Goal: Transaction & Acquisition: Book appointment/travel/reservation

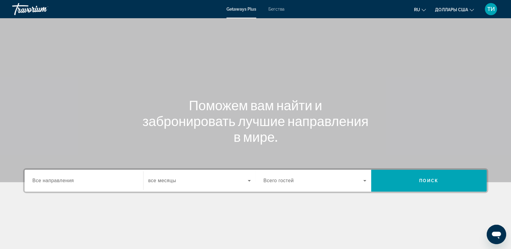
click at [277, 9] on span "Бегства" at bounding box center [276, 9] width 16 height 5
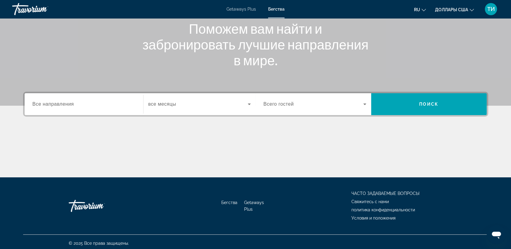
scroll to position [79, 0]
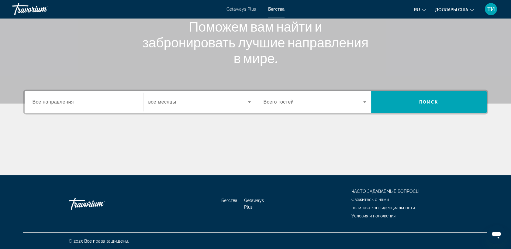
click at [38, 103] on span "Все направления" at bounding box center [54, 101] width 42 height 5
click at [38, 103] on input "Destination Все направления" at bounding box center [84, 102] width 103 height 7
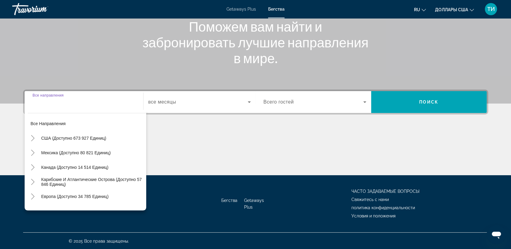
click at [64, 56] on div "Поможем вам найти и забронировать лучшие направления в мире." at bounding box center [255, 42] width 489 height 47
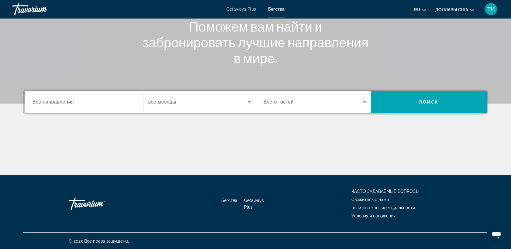
click at [33, 102] on span "Все направления" at bounding box center [54, 101] width 42 height 5
click at [33, 102] on input "Destination Все направления" at bounding box center [84, 102] width 103 height 7
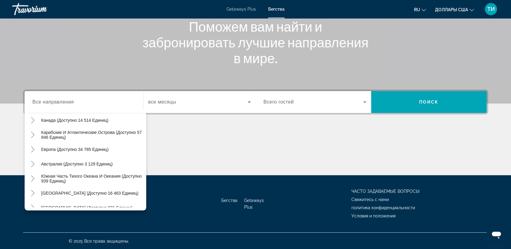
scroll to position [53, 0]
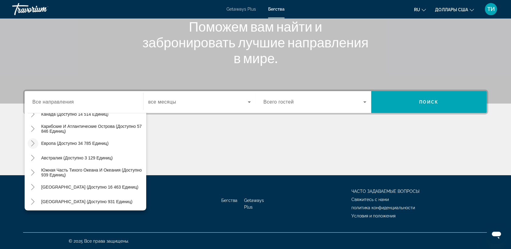
click at [33, 143] on icon "Toggle Europe (доступно 34 785 единиц)" at bounding box center [32, 143] width 3 height 6
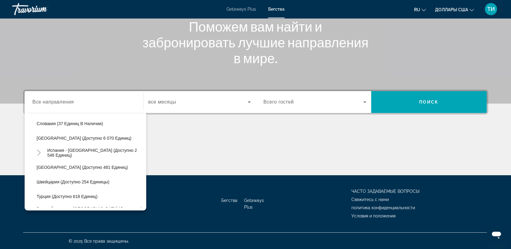
scroll to position [334, 0]
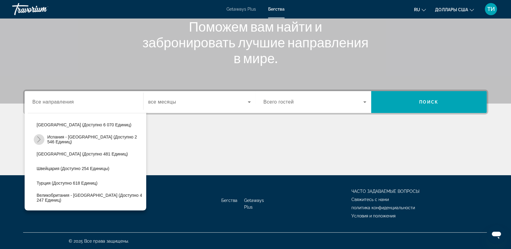
click at [39, 139] on icon "Toggle Испания - Канарские острова (доступно 2 546 единиц)" at bounding box center [39, 139] width 6 height 6
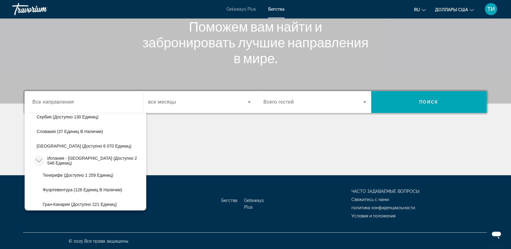
scroll to position [311, 0]
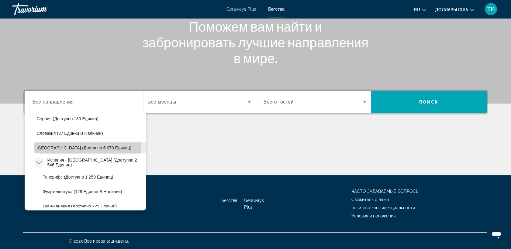
click at [51, 147] on span "[GEOGRAPHIC_DATA] (доступно 6 070 единиц)" at bounding box center [84, 148] width 95 height 5
type input "**********"
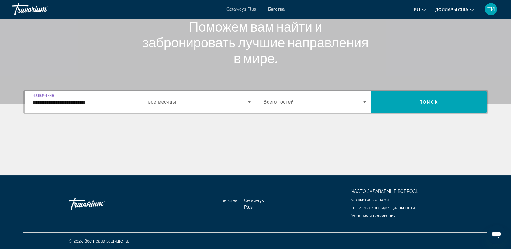
click at [365, 102] on icon "Виджет поиска" at bounding box center [364, 103] width 3 height 2
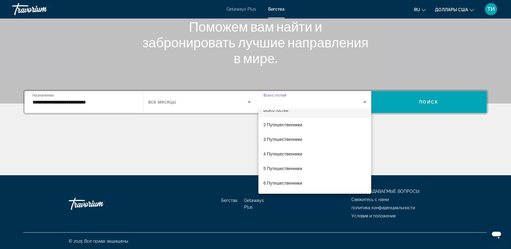
scroll to position [0, 0]
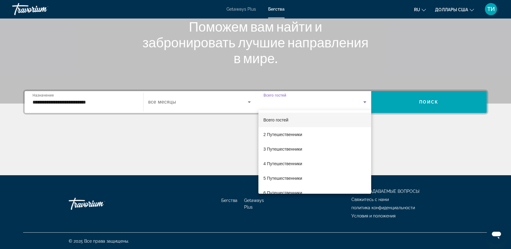
click at [384, 124] on div at bounding box center [255, 124] width 511 height 249
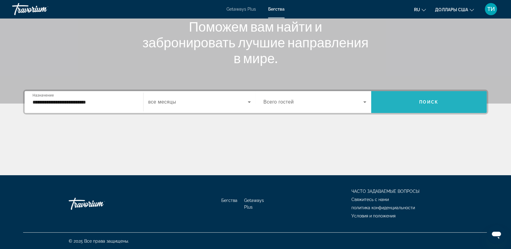
click at [425, 101] on span "Поиск" at bounding box center [428, 102] width 19 height 5
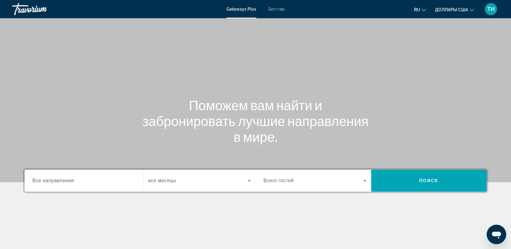
click at [279, 10] on span "Бегства" at bounding box center [276, 9] width 16 height 5
click at [47, 181] on span "Все направления" at bounding box center [54, 180] width 42 height 5
click at [47, 181] on input "Destination Все направления" at bounding box center [84, 180] width 103 height 7
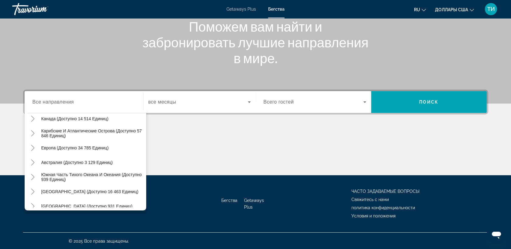
scroll to position [62, 0]
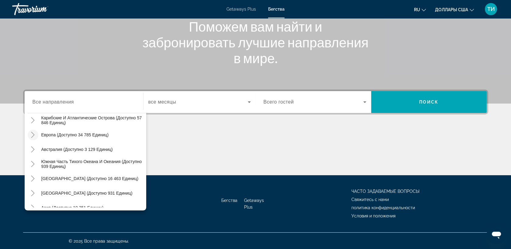
click at [32, 136] on icon "Toggle Europe (доступно 34 785 единиц)" at bounding box center [32, 135] width 3 height 6
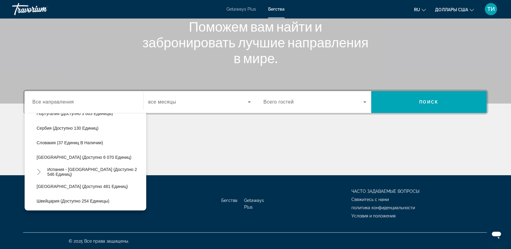
scroll to position [312, 0]
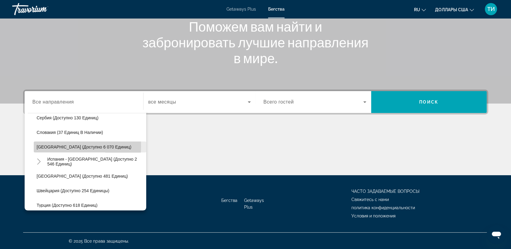
click at [46, 146] on span "[GEOGRAPHIC_DATA] (доступно 6 070 единиц)" at bounding box center [84, 147] width 95 height 5
type input "**********"
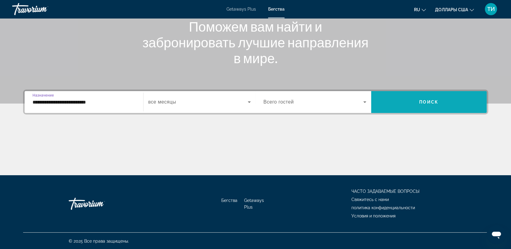
click at [397, 102] on span "Виджет поиска" at bounding box center [428, 102] width 115 height 15
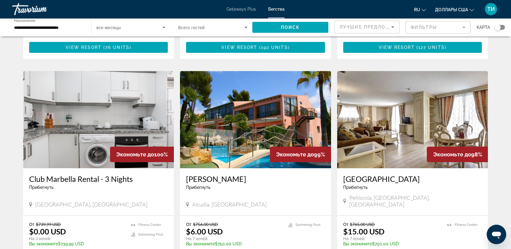
scroll to position [236, 0]
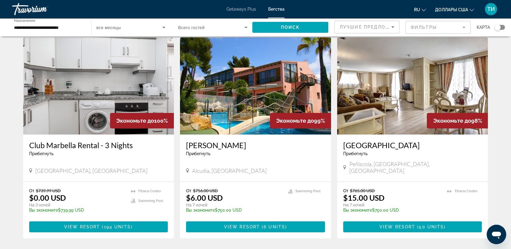
click at [414, 109] on img "Основное содержание" at bounding box center [412, 85] width 151 height 97
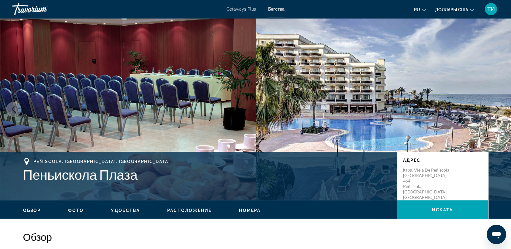
click at [499, 110] on icon "Следующее изображение" at bounding box center [497, 109] width 7 height 7
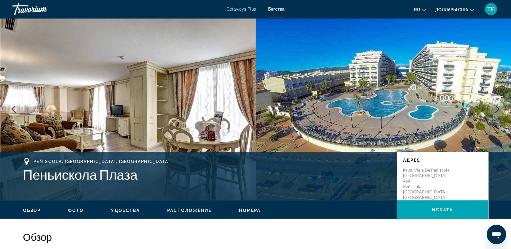
click at [497, 109] on icon "Следующее изображение" at bounding box center [497, 109] width 7 height 7
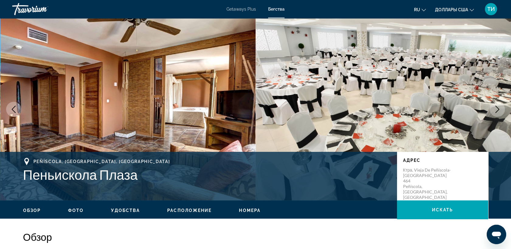
click at [14, 108] on icon "Предыдущее изображение" at bounding box center [13, 109] width 7 height 7
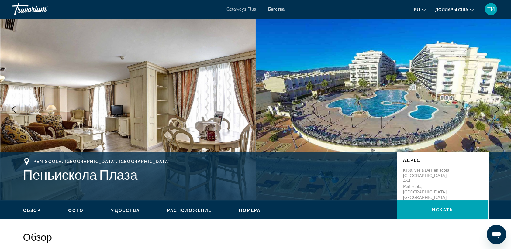
click at [499, 109] on icon "Следующее изображение" at bounding box center [497, 109] width 4 height 7
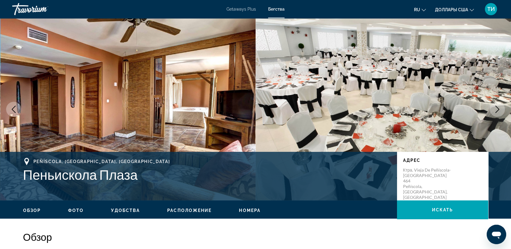
click at [499, 109] on icon "Следующее изображение" at bounding box center [497, 109] width 7 height 7
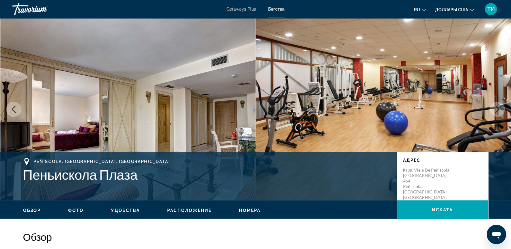
click at [496, 109] on icon "Следующее изображение" at bounding box center [497, 109] width 7 height 7
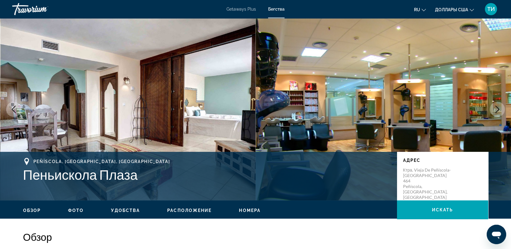
click at [497, 109] on icon "Следующее изображение" at bounding box center [497, 109] width 7 height 7
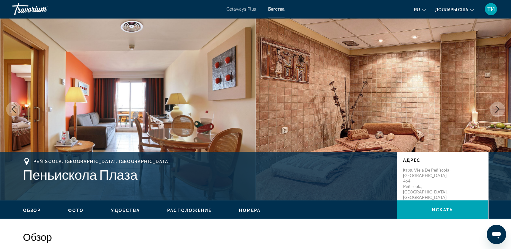
click at [497, 111] on icon "Следующее изображение" at bounding box center [497, 109] width 4 height 7
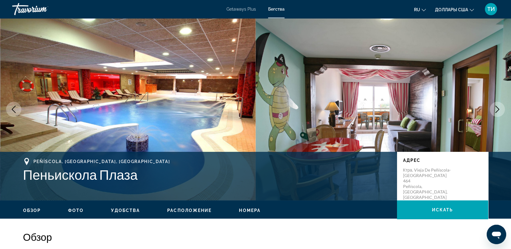
click at [494, 110] on icon "Следующее изображение" at bounding box center [497, 109] width 7 height 7
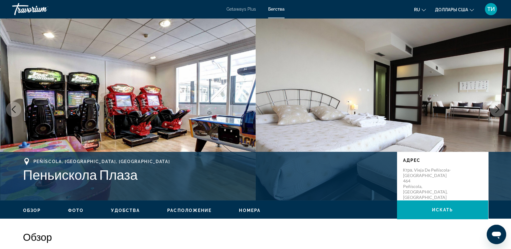
click at [497, 110] on icon "Следующее изображение" at bounding box center [497, 109] width 7 height 7
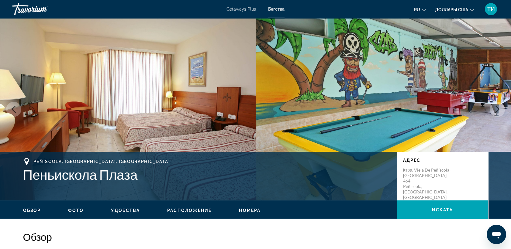
click at [498, 110] on icon "Следующее изображение" at bounding box center [497, 109] width 7 height 7
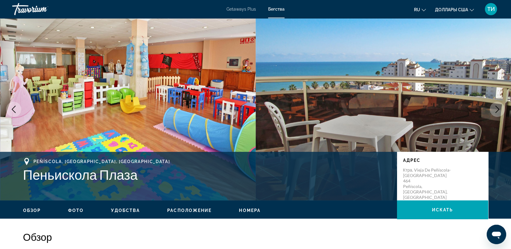
click at [12, 110] on icon "Предыдущее изображение" at bounding box center [13, 109] width 7 height 7
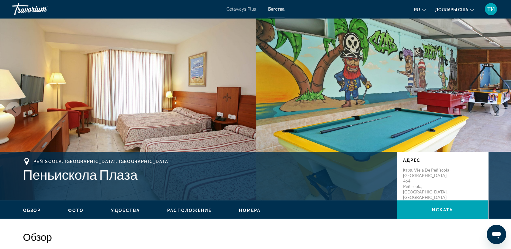
click at [495, 109] on icon "Следующее изображение" at bounding box center [497, 109] width 7 height 7
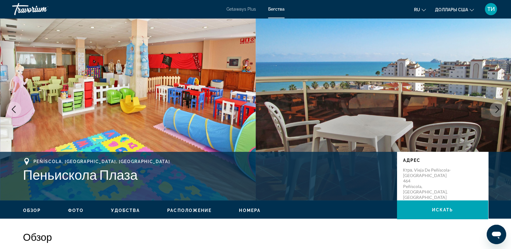
click at [495, 109] on icon "Следующее изображение" at bounding box center [497, 109] width 7 height 7
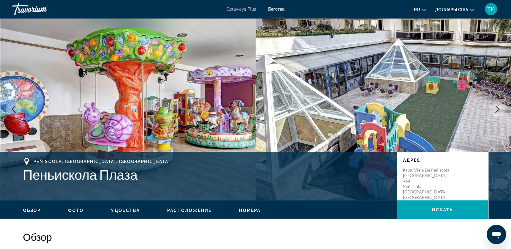
click at [495, 109] on icon "Следующее изображение" at bounding box center [497, 109] width 7 height 7
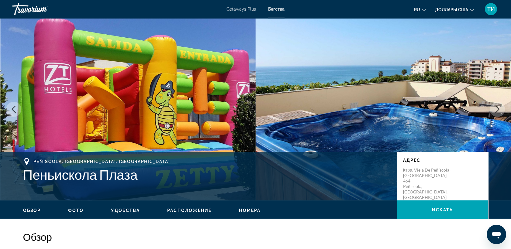
click at [495, 109] on icon "Следующее изображение" at bounding box center [497, 109] width 7 height 7
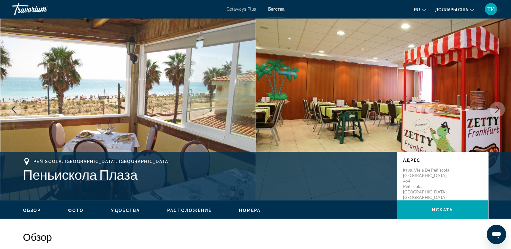
click at [498, 110] on icon "Следующее изображение" at bounding box center [497, 109] width 7 height 7
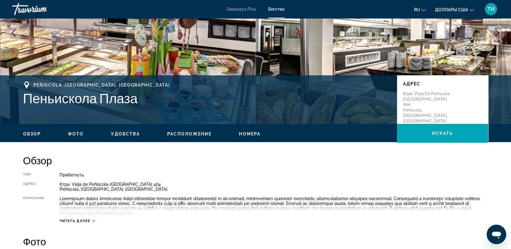
scroll to position [169, 0]
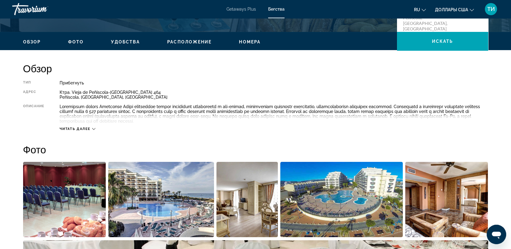
click at [94, 129] on icon "Основное содержание" at bounding box center [93, 128] width 3 height 3
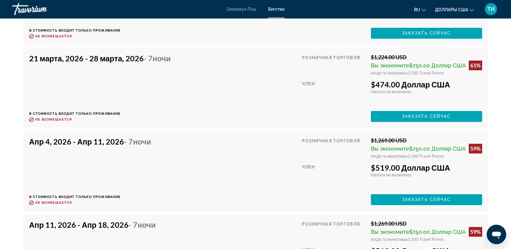
scroll to position [1943, 0]
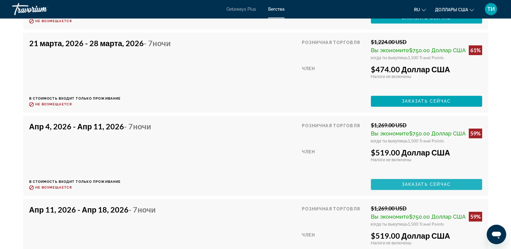
click at [429, 185] on span "Заказать сейчас" at bounding box center [426, 184] width 49 height 5
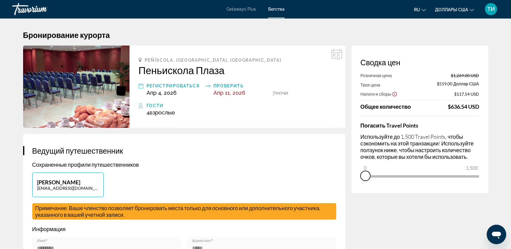
drag, startPoint x: 474, startPoint y: 184, endPoint x: 353, endPoint y: 191, distance: 121.2
click at [353, 191] on div "Сводка цен Розничная цена $1,269.00 USD Твоя цена $519.00 Доллар США Налоги и с…" at bounding box center [419, 120] width 137 height 148
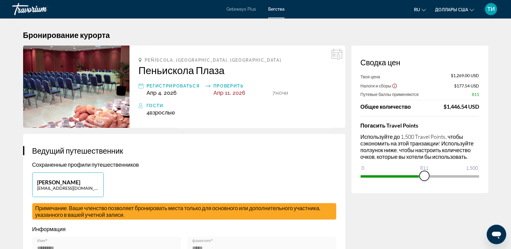
drag, startPoint x: 365, startPoint y: 169, endPoint x: 424, endPoint y: 182, distance: 60.4
click at [424, 182] on div "Сводка цен Твоя цена $1,269.00 USD Налоги и сборы $177.54 USD Путевые баллы при…" at bounding box center [419, 120] width 137 height 148
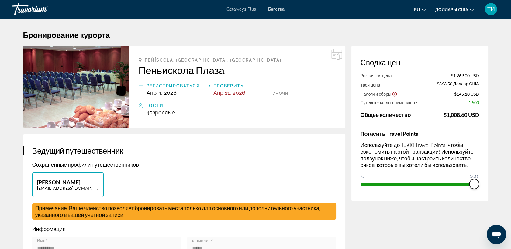
drag, startPoint x: 427, startPoint y: 184, endPoint x: 479, endPoint y: 192, distance: 52.0
click at [479, 192] on div "Сводка цен Розничная цена $1,269.00 USD Твоя цена $863.50 Доллар США Налоги и с…" at bounding box center [419, 124] width 137 height 156
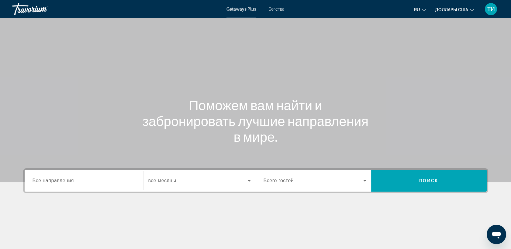
click at [278, 9] on span "Бегства" at bounding box center [276, 9] width 16 height 5
click at [37, 181] on span "Все направления" at bounding box center [54, 180] width 42 height 5
click at [37, 181] on input "Destination Все направления" at bounding box center [84, 180] width 103 height 7
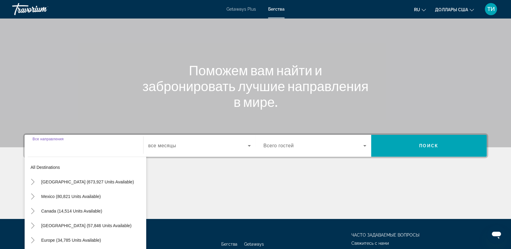
scroll to position [79, 0]
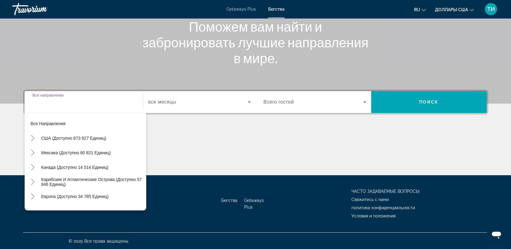
click at [153, 171] on div "Основное содержание" at bounding box center [255, 153] width 465 height 46
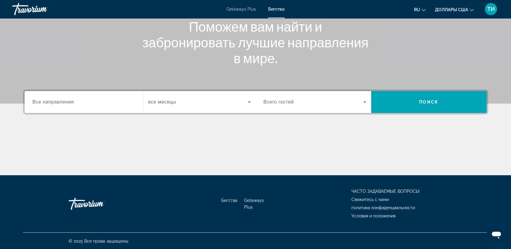
click at [39, 102] on span "Все направления" at bounding box center [54, 101] width 42 height 5
click at [39, 102] on input "Destination Все направления" at bounding box center [84, 102] width 103 height 7
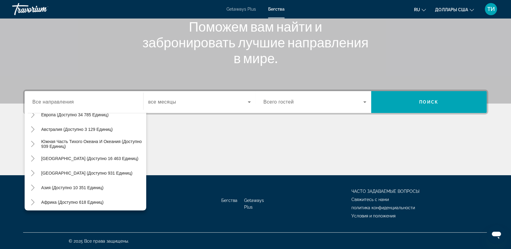
scroll to position [0, 0]
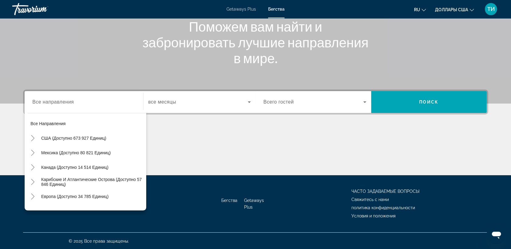
click at [236, 9] on span "Getaways Plus" at bounding box center [240, 9] width 29 height 5
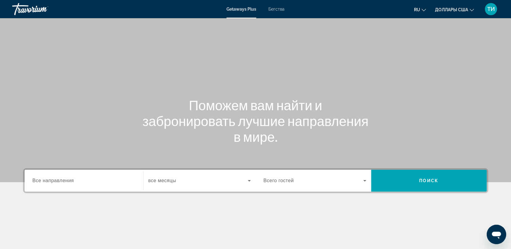
click at [39, 180] on span "Все направления" at bounding box center [54, 180] width 42 height 5
click at [39, 180] on input "Destination Все направления" at bounding box center [84, 180] width 103 height 7
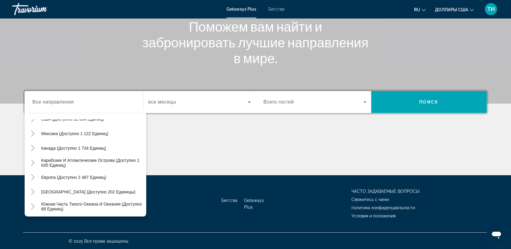
scroll to position [25, 0]
click at [32, 177] on icon "Toggle Europe (доступно 2 487 единиц)" at bounding box center [33, 178] width 6 height 6
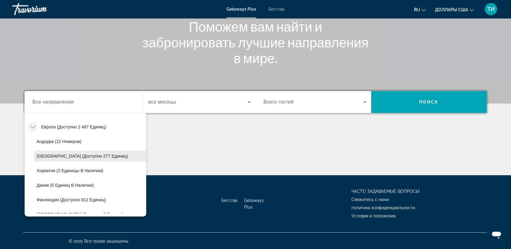
scroll to position [109, 0]
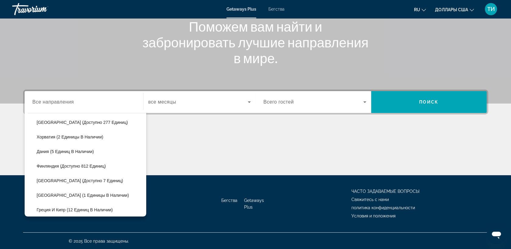
click at [278, 7] on span "Бегства" at bounding box center [276, 9] width 16 height 5
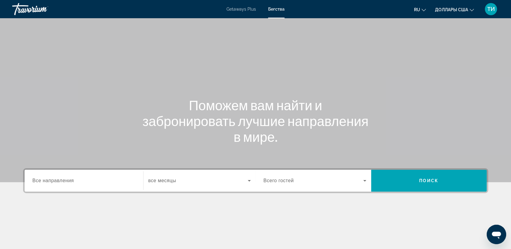
click at [36, 181] on span "Все направления" at bounding box center [54, 180] width 42 height 5
click at [36, 181] on input "Destination Все направления" at bounding box center [84, 180] width 103 height 7
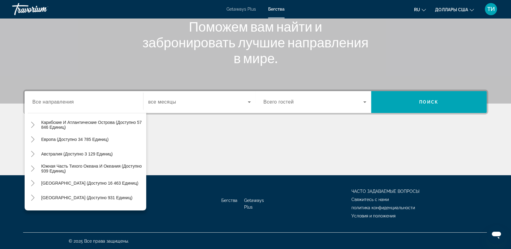
scroll to position [58, 0]
click at [32, 138] on icon "Toggle Europe (доступно 34 785 единиц)" at bounding box center [33, 138] width 6 height 6
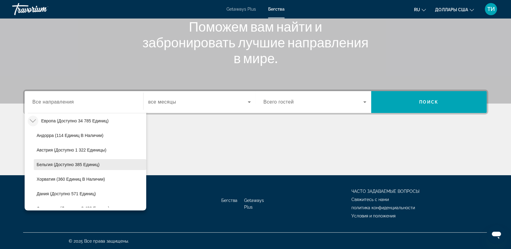
scroll to position [109, 0]
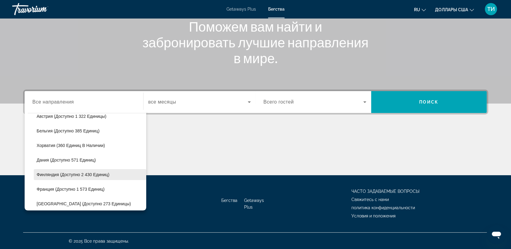
click at [72, 174] on span "Финляндия (доступно 2 430 единиц)" at bounding box center [73, 174] width 73 height 5
type input "**********"
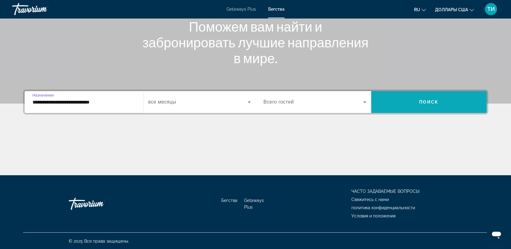
click at [427, 102] on span "Поиск" at bounding box center [428, 102] width 19 height 5
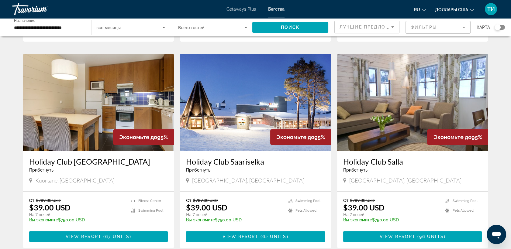
scroll to position [439, 0]
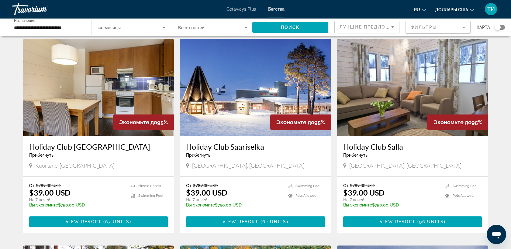
click at [250, 97] on img "Основное содержание" at bounding box center [255, 87] width 151 height 97
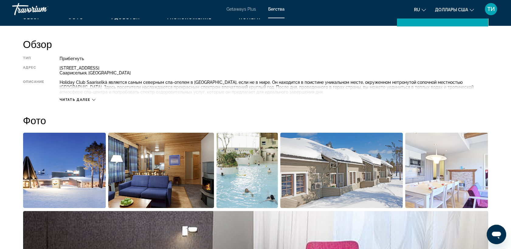
scroll to position [270, 0]
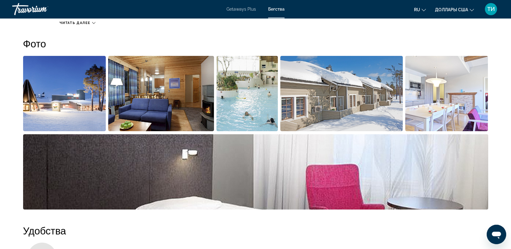
click at [56, 104] on img "Открыть полноэкранный слайдер изображений" at bounding box center [64, 93] width 83 height 75
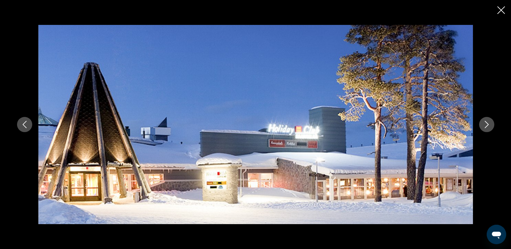
click at [486, 125] on icon "Следующее изображение" at bounding box center [486, 124] width 7 height 7
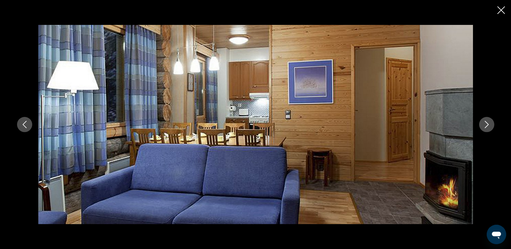
click at [486, 125] on icon "Следующее изображение" at bounding box center [486, 124] width 7 height 7
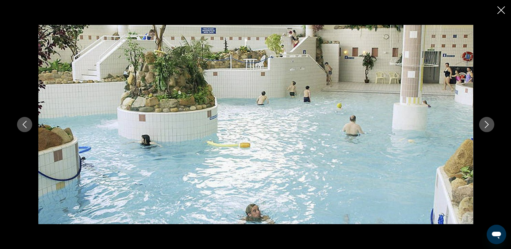
click at [486, 125] on icon "Следующее изображение" at bounding box center [486, 124] width 7 height 7
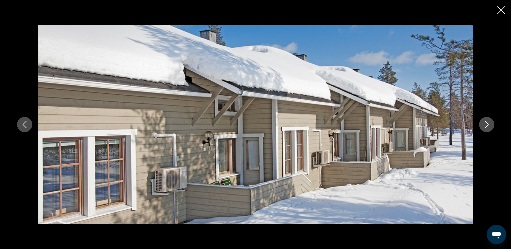
click at [24, 124] on icon "Предыдущее изображение" at bounding box center [24, 124] width 7 height 7
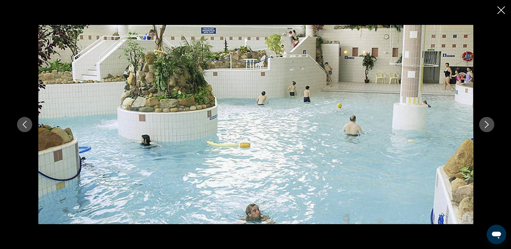
click at [487, 125] on icon "Следующее изображение" at bounding box center [486, 124] width 4 height 7
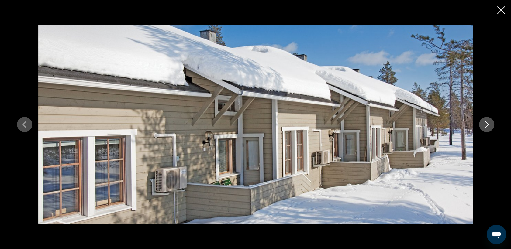
click at [487, 125] on icon "Следующее изображение" at bounding box center [486, 124] width 4 height 7
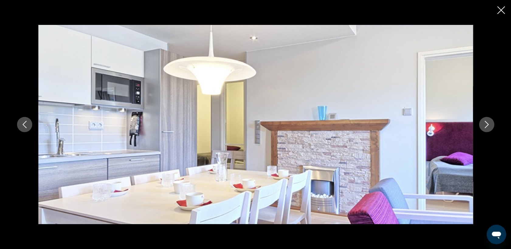
click at [487, 125] on icon "Следующее изображение" at bounding box center [486, 124] width 4 height 7
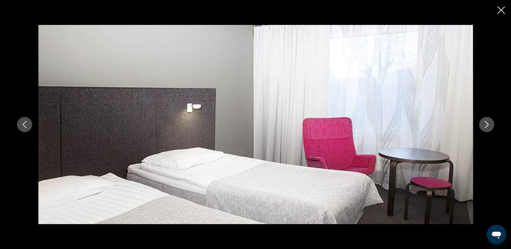
click at [487, 125] on icon "Следующее изображение" at bounding box center [486, 124] width 4 height 7
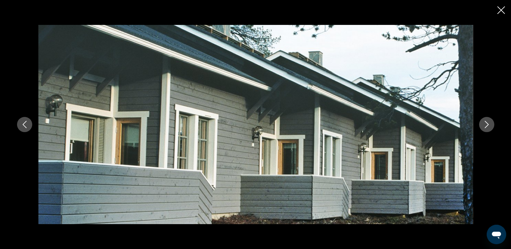
click at [487, 125] on icon "Следующее изображение" at bounding box center [486, 124] width 4 height 7
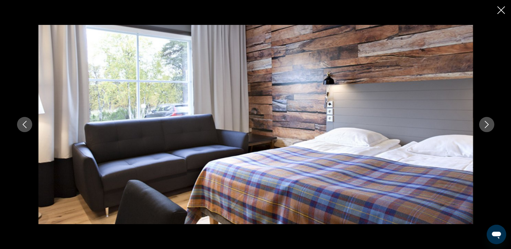
click at [487, 125] on icon "Следующее изображение" at bounding box center [486, 124] width 4 height 7
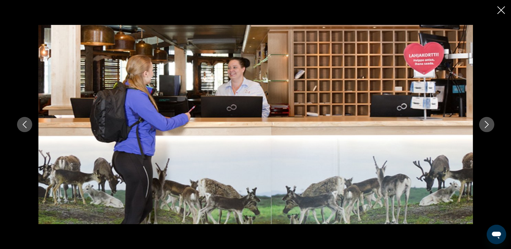
click at [487, 123] on icon "Следующее изображение" at bounding box center [486, 124] width 7 height 7
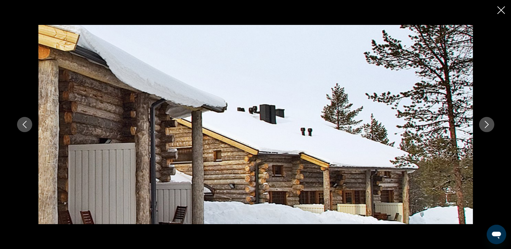
click at [487, 123] on icon "Следующее изображение" at bounding box center [486, 124] width 7 height 7
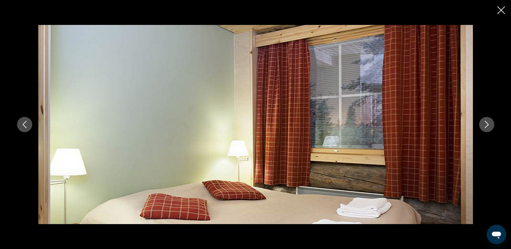
click at [487, 122] on icon "Следующее изображение" at bounding box center [486, 124] width 7 height 7
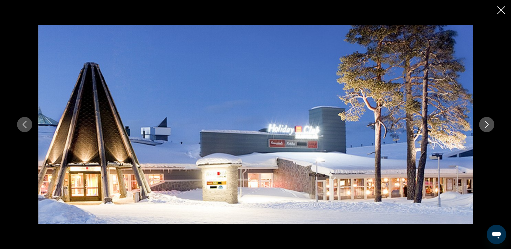
click at [487, 122] on icon "Следующее изображение" at bounding box center [486, 124] width 7 height 7
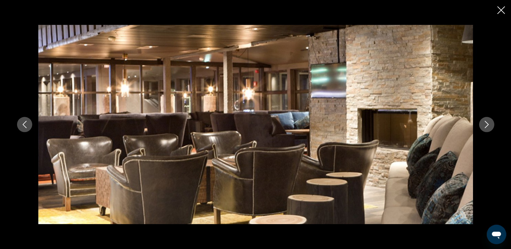
click at [486, 124] on icon "Следующее изображение" at bounding box center [486, 124] width 7 height 7
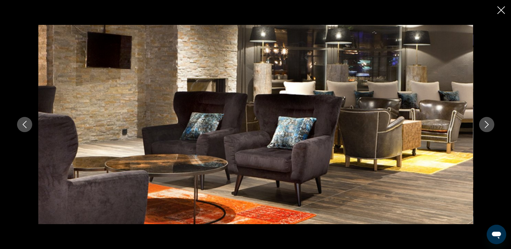
click at [486, 124] on icon "Следующее изображение" at bounding box center [486, 124] width 7 height 7
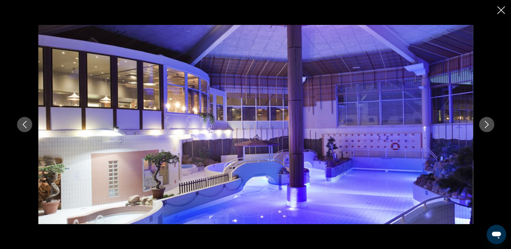
click at [488, 124] on icon "Следующее изображение" at bounding box center [486, 124] width 7 height 7
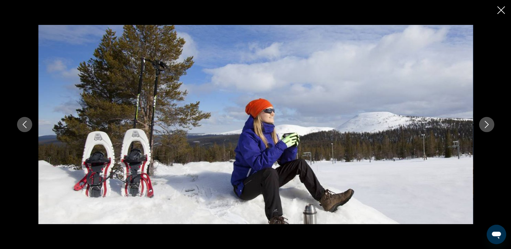
click at [488, 124] on icon "Следующее изображение" at bounding box center [486, 124] width 7 height 7
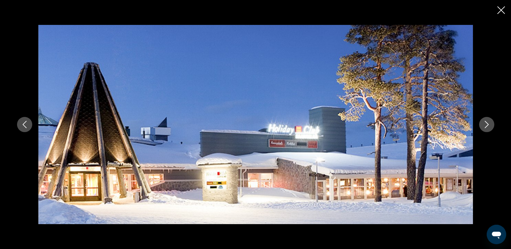
click at [488, 124] on icon "Следующее изображение" at bounding box center [486, 124] width 7 height 7
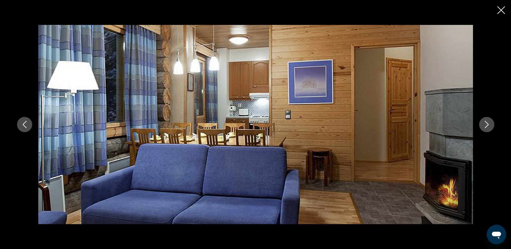
click at [488, 124] on icon "Следующее изображение" at bounding box center [486, 124] width 7 height 7
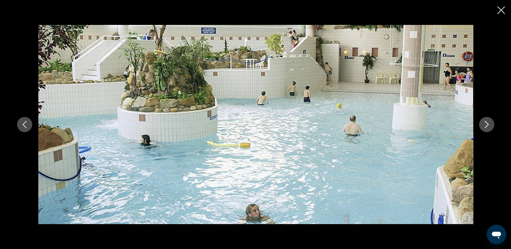
click at [498, 11] on icon "Закрыть слайд-шоу" at bounding box center [501, 10] width 8 height 8
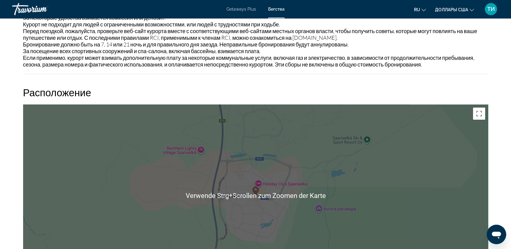
scroll to position [776, 0]
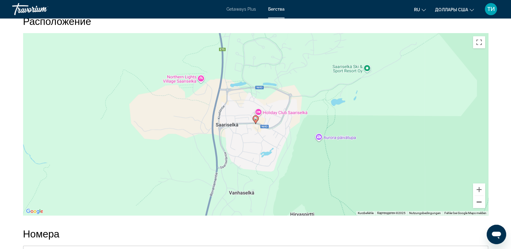
click at [479, 202] on button "Веркляйнерн" at bounding box center [479, 202] width 12 height 12
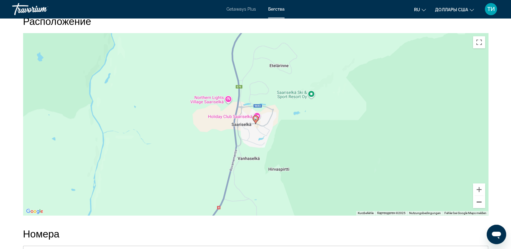
click at [479, 202] on button "Веркляйнерн" at bounding box center [479, 202] width 12 height 12
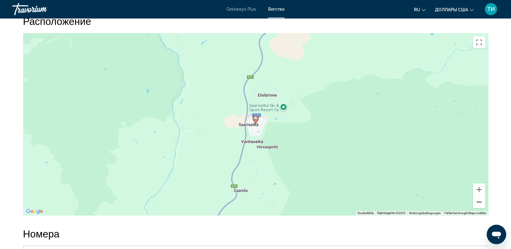
click at [479, 202] on button "Веркляйнерн" at bounding box center [479, 202] width 12 height 12
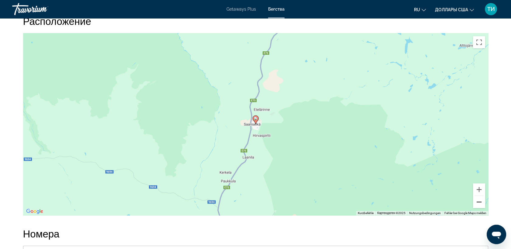
click at [479, 202] on button "Веркляйнерн" at bounding box center [479, 202] width 12 height 12
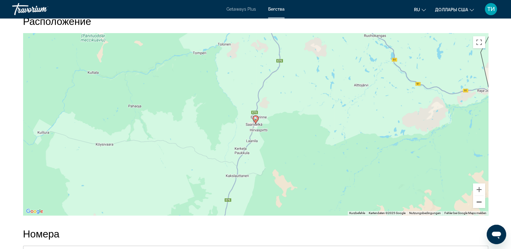
click at [479, 202] on button "Веркляйнерн" at bounding box center [479, 202] width 12 height 12
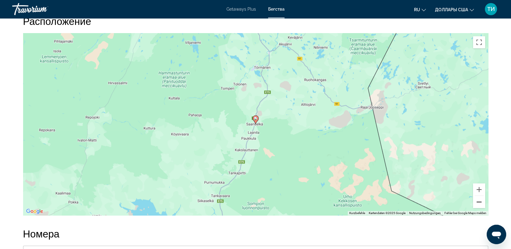
click at [479, 202] on button "Веркляйнерн" at bounding box center [479, 202] width 12 height 12
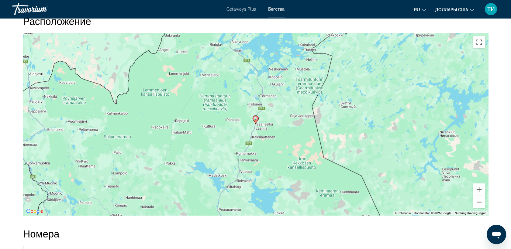
click at [479, 202] on button "Веркляйнерн" at bounding box center [479, 202] width 12 height 12
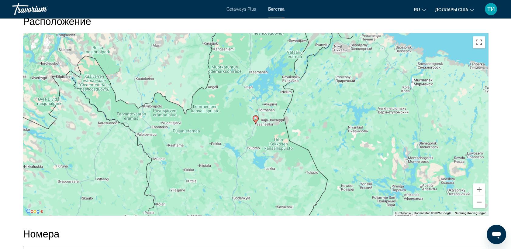
click at [479, 202] on button "Веркляйнерн" at bounding box center [479, 202] width 12 height 12
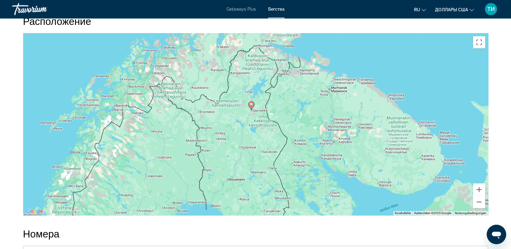
drag, startPoint x: 320, startPoint y: 186, endPoint x: 315, endPoint y: 171, distance: 15.8
click at [315, 171] on div "Um den Modus zum Ziehen mit der Tastatur zu aktivieren, drückst du Alt + Eingab…" at bounding box center [255, 124] width 465 height 182
click at [481, 203] on button "Веркляйнерн" at bounding box center [479, 202] width 12 height 12
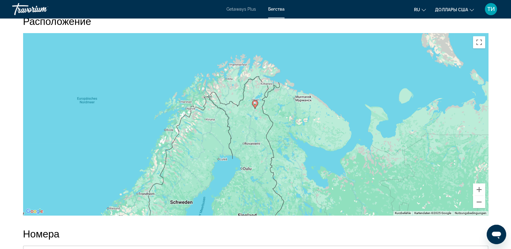
drag, startPoint x: 336, startPoint y: 187, endPoint x: 336, endPoint y: 178, distance: 8.5
click at [336, 178] on div "Um den Modus zum Ziehen mit der Tastatur zu aktivieren, drückst du Alt + Eingab…" at bounding box center [255, 124] width 465 height 182
click at [478, 202] on button "Веркляйнерн" at bounding box center [479, 202] width 12 height 12
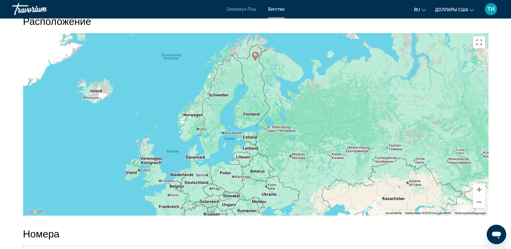
drag, startPoint x: 329, startPoint y: 188, endPoint x: 326, endPoint y: 131, distance: 56.9
click at [326, 131] on div "Um den Modus zum Ziehen mit der Tastatur zu aktivieren, drückst du Alt + Eingab…" at bounding box center [255, 124] width 465 height 182
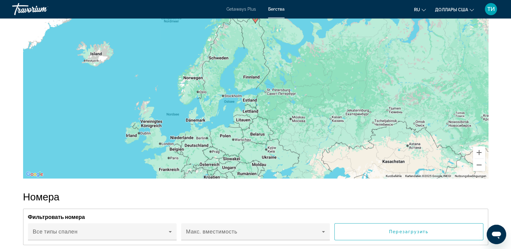
scroll to position [543, 0]
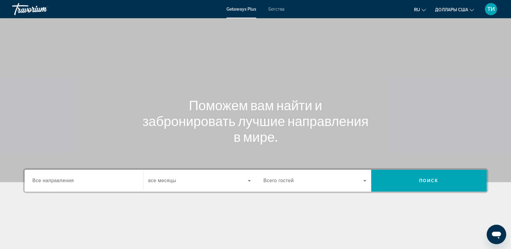
click at [277, 9] on span "Бегства" at bounding box center [276, 9] width 16 height 5
click at [34, 182] on span "Все направления" at bounding box center [54, 180] width 42 height 5
click at [34, 182] on input "Destination Все направления" at bounding box center [84, 180] width 103 height 7
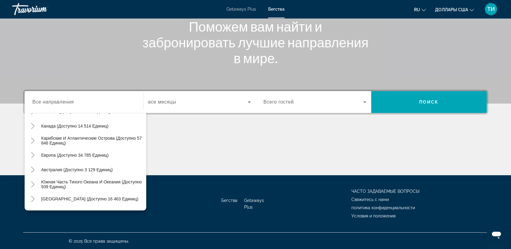
scroll to position [39, 0]
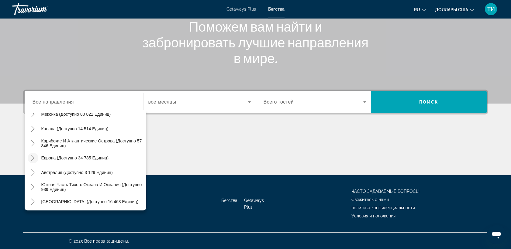
click at [33, 158] on icon "Toggle Europe (доступно 34 785 единиц)" at bounding box center [32, 158] width 3 height 6
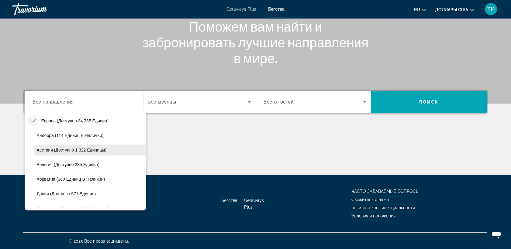
scroll to position [42, 0]
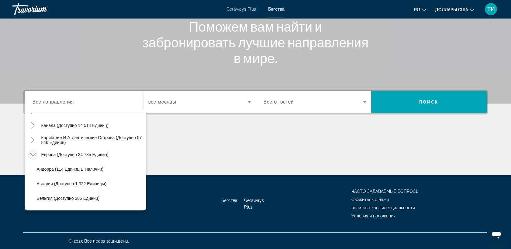
click at [243, 9] on span "Getaways Plus" at bounding box center [240, 9] width 29 height 5
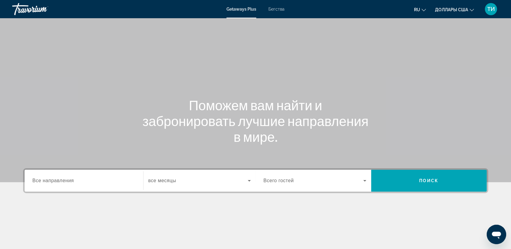
click at [43, 182] on span "Все направления" at bounding box center [54, 180] width 42 height 5
click at [43, 182] on input "Destination Все направления" at bounding box center [84, 180] width 103 height 7
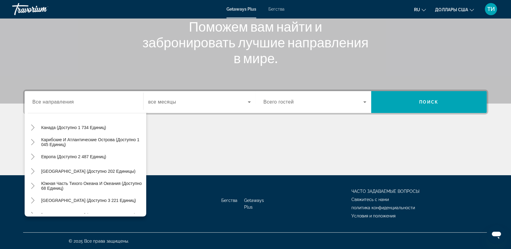
scroll to position [45, 0]
click at [34, 157] on icon "Toggle Europe (доступно 2 487 единиц)" at bounding box center [33, 158] width 6 height 6
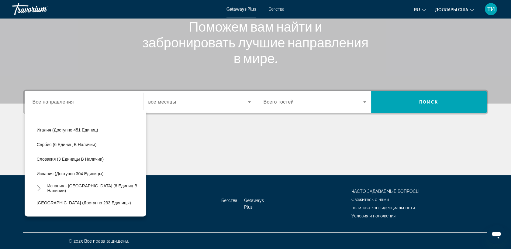
scroll to position [245, 0]
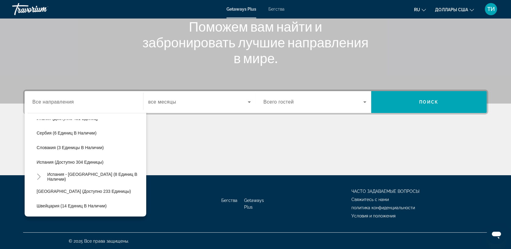
click at [278, 9] on span "Бегства" at bounding box center [276, 9] width 16 height 5
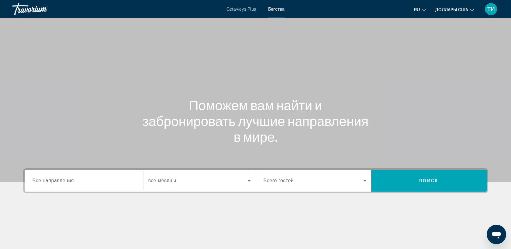
click at [277, 8] on span "Бегства" at bounding box center [276, 9] width 16 height 5
click at [280, 8] on span "Бегства" at bounding box center [276, 9] width 16 height 5
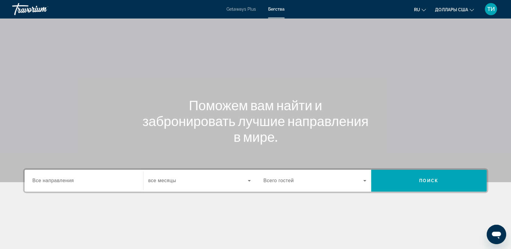
scroll to position [67, 0]
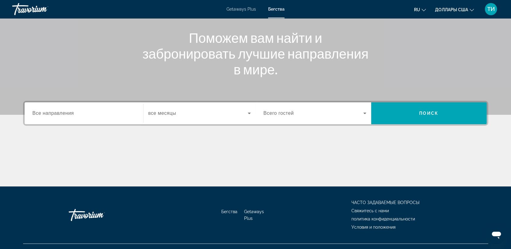
click at [38, 114] on span "Все направления" at bounding box center [54, 113] width 42 height 5
click at [38, 114] on input "Destination Все направления" at bounding box center [84, 113] width 103 height 7
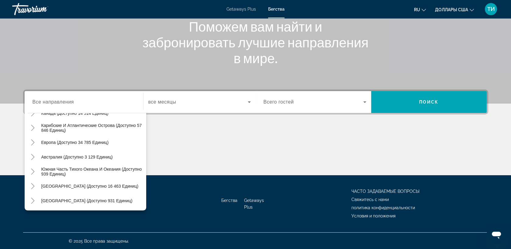
scroll to position [57, 0]
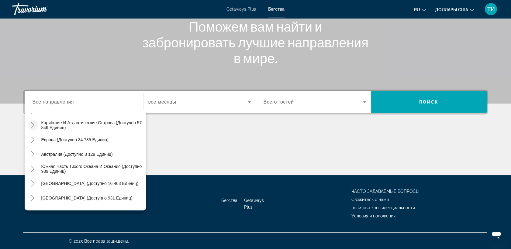
click at [34, 124] on icon "Toggle Карибские и Атлантические острова (доступно 57 846 единиц)" at bounding box center [33, 125] width 6 height 6
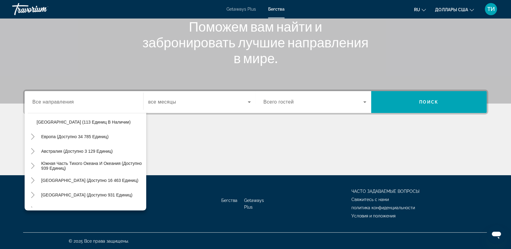
scroll to position [286, 0]
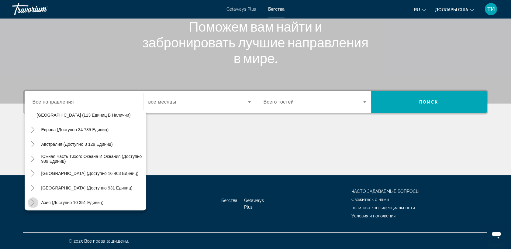
click at [32, 201] on icon "Toggle Asia (доступно 10 351 единиц)" at bounding box center [33, 203] width 6 height 6
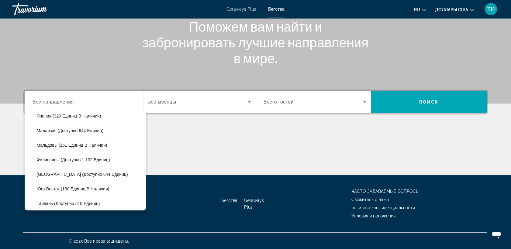
scroll to position [458, 0]
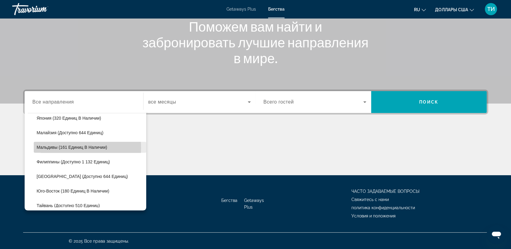
click at [52, 147] on span "Мальдивы (161 единиц в наличии)" at bounding box center [72, 147] width 71 height 5
type input "**********"
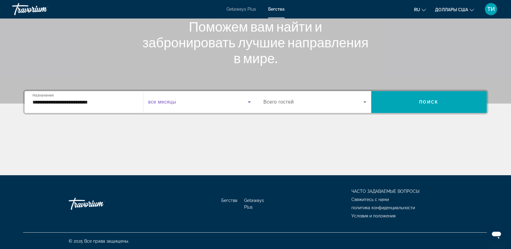
click at [248, 102] on icon "Виджет поиска" at bounding box center [249, 103] width 3 height 2
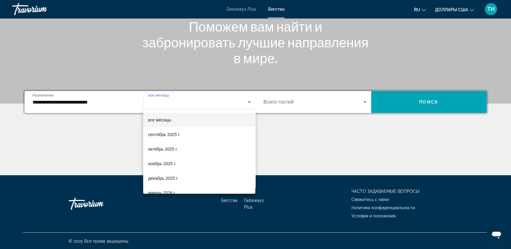
click at [126, 143] on div at bounding box center [255, 124] width 511 height 249
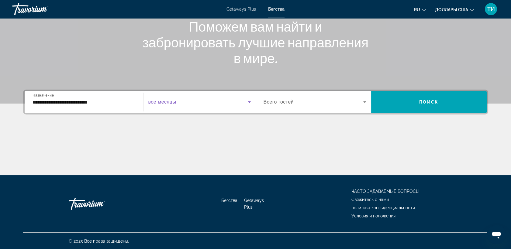
click at [248, 102] on icon "Виджет поиска" at bounding box center [249, 103] width 3 height 2
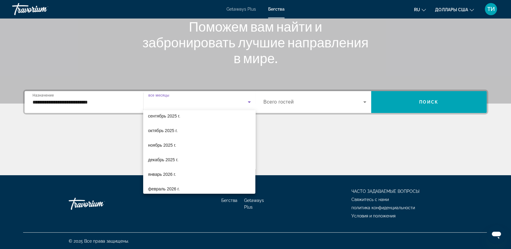
scroll to position [0, 0]
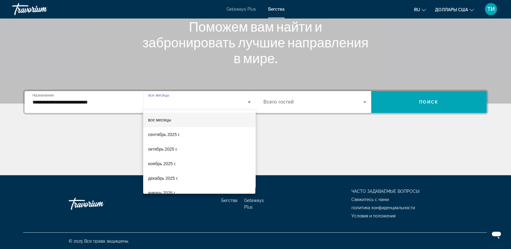
click at [271, 139] on div at bounding box center [255, 124] width 511 height 249
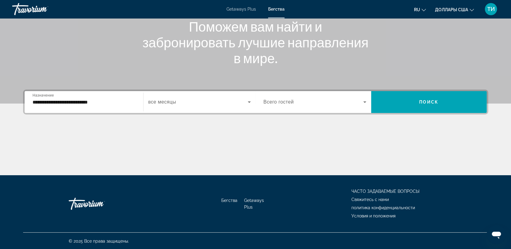
click at [365, 102] on icon "Виджет поиска" at bounding box center [364, 103] width 3 height 2
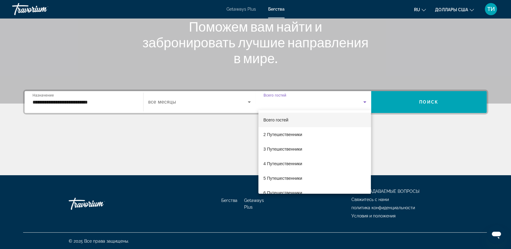
click at [365, 102] on div at bounding box center [255, 124] width 511 height 249
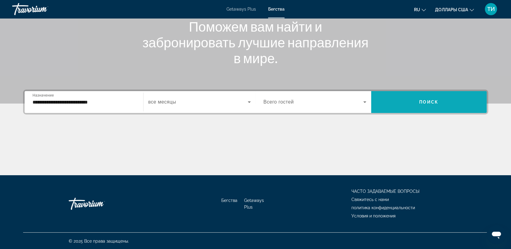
click at [401, 101] on span "Виджет поиска" at bounding box center [428, 102] width 115 height 15
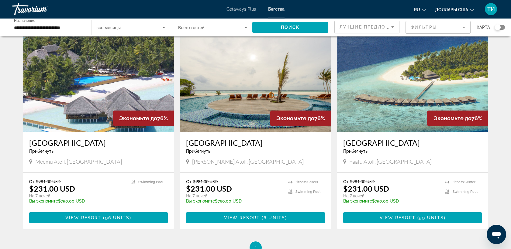
scroll to position [34, 0]
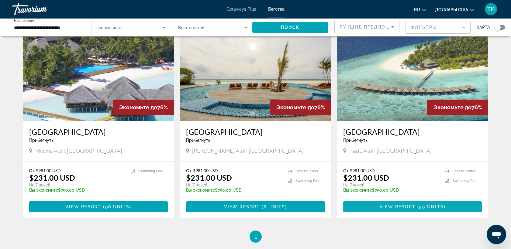
click at [409, 206] on span "View Resort" at bounding box center [398, 207] width 36 height 5
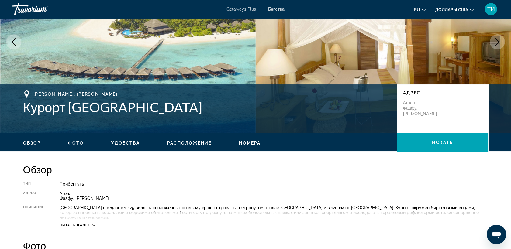
scroll to position [202, 0]
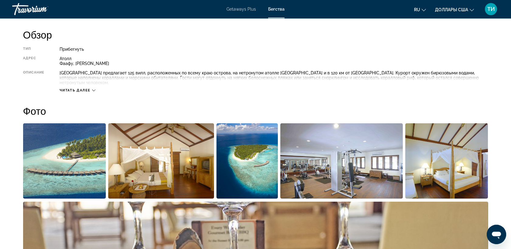
click at [63, 123] on img "Открыть полноэкранный слайдер изображений" at bounding box center [64, 160] width 83 height 75
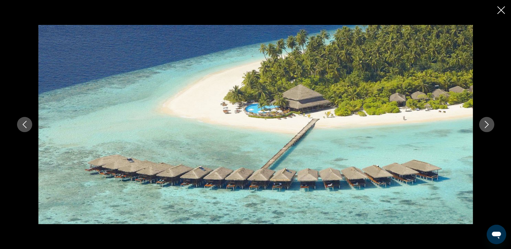
scroll to position [270, 0]
click at [486, 124] on icon "Следующее изображение" at bounding box center [486, 124] width 7 height 7
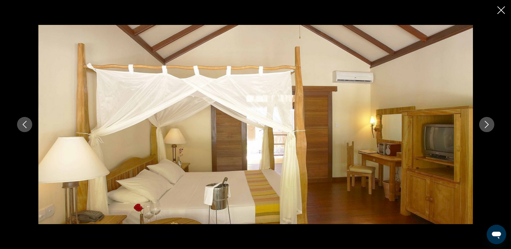
click at [486, 124] on icon "Следующее изображение" at bounding box center [486, 124] width 7 height 7
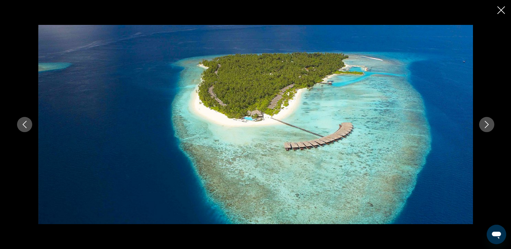
click at [486, 124] on icon "Следующее изображение" at bounding box center [486, 124] width 7 height 7
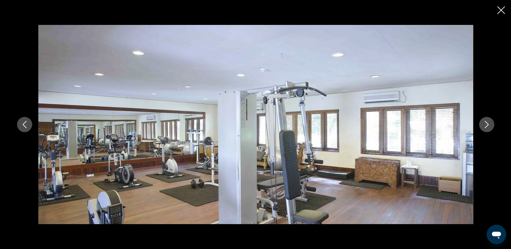
click at [486, 124] on icon "Следующее изображение" at bounding box center [486, 124] width 7 height 7
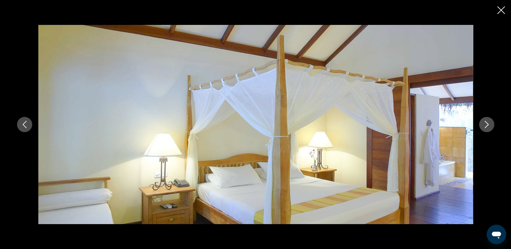
click at [486, 124] on icon "Следующее изображение" at bounding box center [486, 124] width 7 height 7
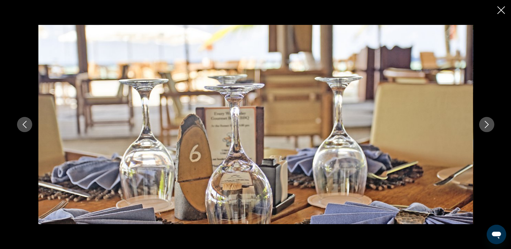
click at [486, 124] on icon "Следующее изображение" at bounding box center [486, 124] width 7 height 7
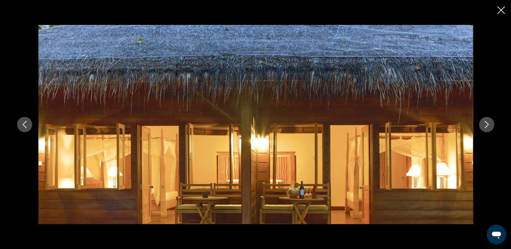
click at [486, 124] on icon "Следующее изображение" at bounding box center [486, 124] width 7 height 7
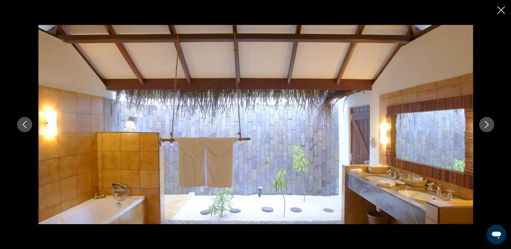
click at [485, 125] on icon "Следующее изображение" at bounding box center [486, 124] width 7 height 7
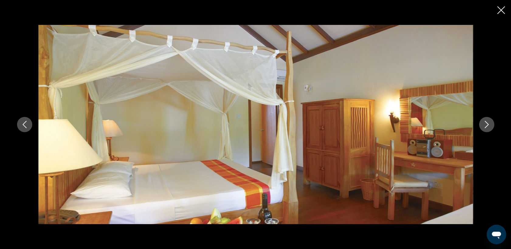
click at [486, 124] on icon "Следующее изображение" at bounding box center [486, 124] width 7 height 7
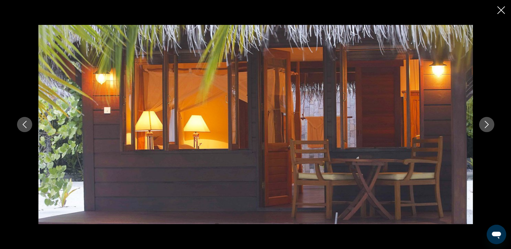
click at [486, 124] on icon "Следующее изображение" at bounding box center [486, 124] width 7 height 7
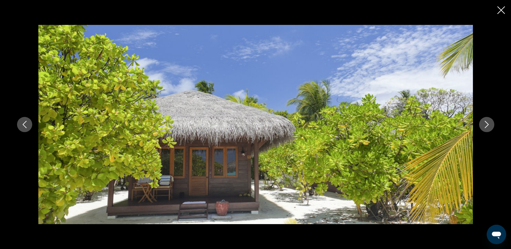
click at [486, 126] on icon "Следующее изображение" at bounding box center [486, 124] width 7 height 7
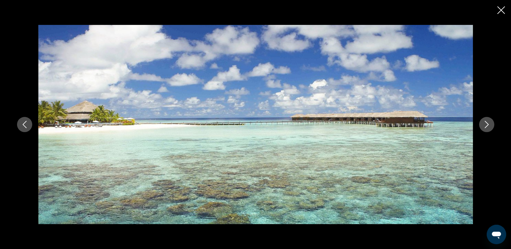
click at [486, 126] on icon "Следующее изображение" at bounding box center [486, 124] width 7 height 7
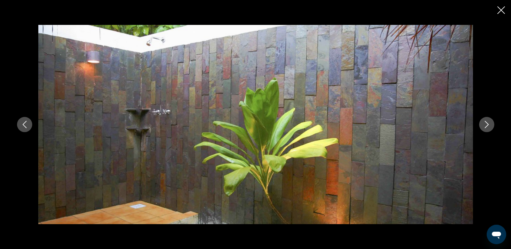
click at [486, 126] on icon "Следующее изображение" at bounding box center [486, 124] width 7 height 7
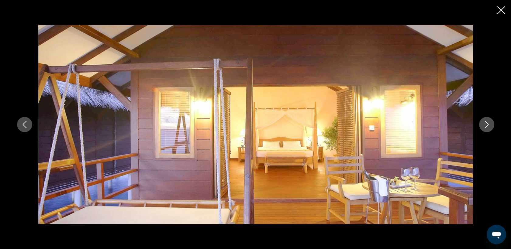
click at [486, 126] on icon "Следующее изображение" at bounding box center [486, 124] width 7 height 7
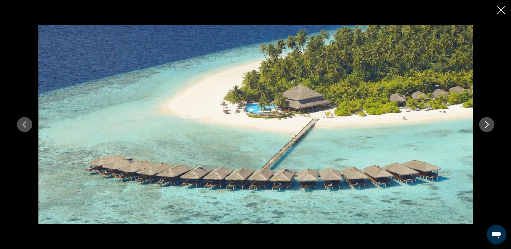
click at [486, 126] on icon "Следующее изображение" at bounding box center [486, 124] width 7 height 7
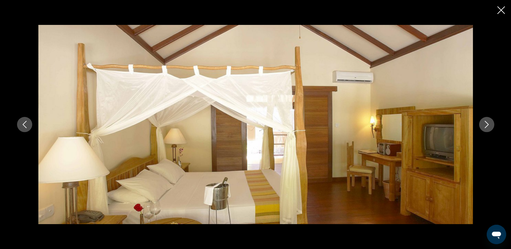
click at [486, 126] on icon "Следующее изображение" at bounding box center [486, 124] width 7 height 7
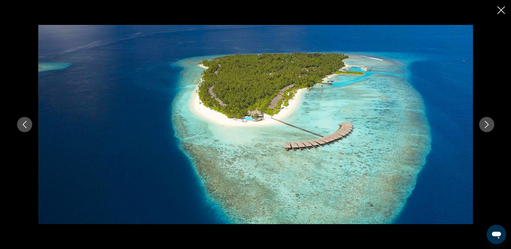
click at [500, 11] on icon "Закрыть слайд-шоу" at bounding box center [501, 10] width 8 height 8
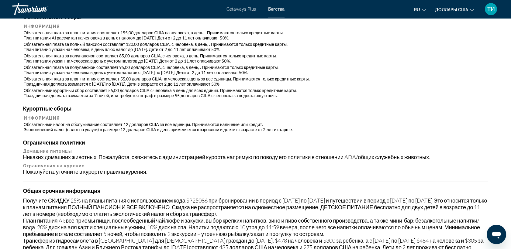
scroll to position [540, 0]
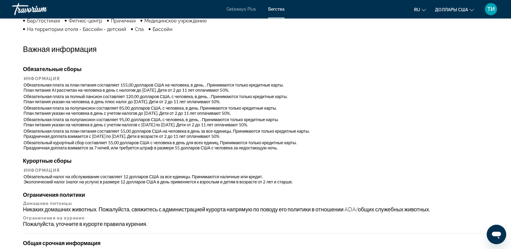
click at [497, 234] on icon "Messaging-Fenster öffnen" at bounding box center [496, 235] width 9 height 7
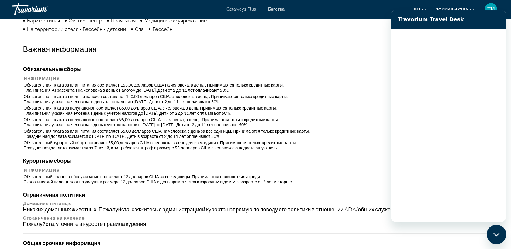
scroll to position [0, 0]
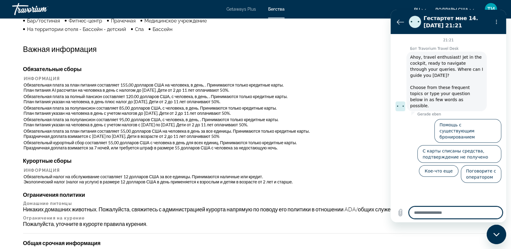
click at [336, 159] on h4 "Курортные сборы" at bounding box center [255, 160] width 465 height 7
click at [341, 171] on th "Информация" at bounding box center [256, 170] width 464 height 5
click at [496, 235] on icon "Messaging-Fenster schließen" at bounding box center [496, 234] width 6 height 3
type textarea "*"
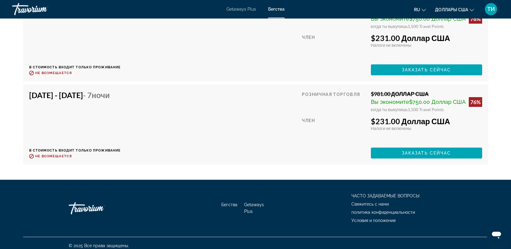
scroll to position [4022, 0]
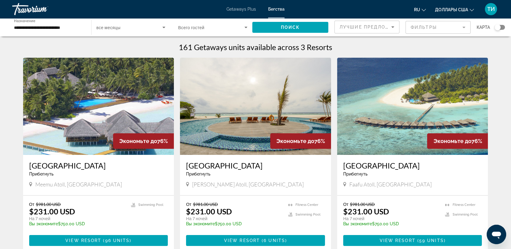
click at [117, 110] on img "Основное содержание" at bounding box center [98, 106] width 151 height 97
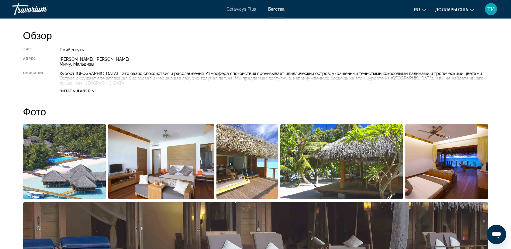
scroll to position [236, 0]
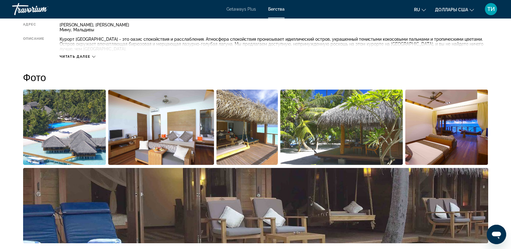
click at [69, 126] on img "Открыть полноэкранный слайдер изображений" at bounding box center [64, 127] width 83 height 75
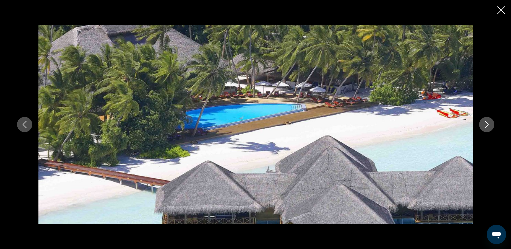
click at [487, 124] on icon "Следующее изображение" at bounding box center [486, 124] width 4 height 7
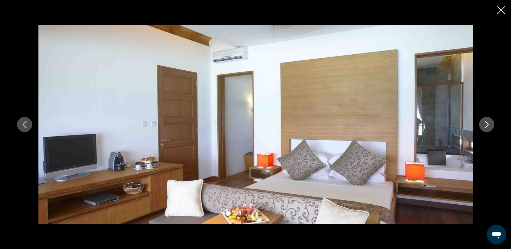
scroll to position [270, 0]
click at [488, 125] on icon "Следующее изображение" at bounding box center [486, 124] width 4 height 7
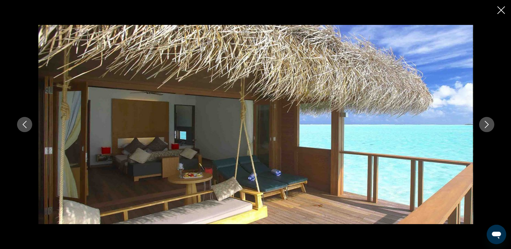
click at [488, 125] on icon "Следующее изображение" at bounding box center [486, 124] width 7 height 7
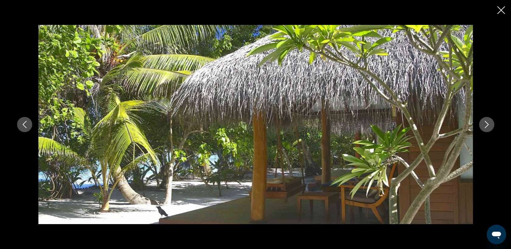
click at [488, 125] on icon "Следующее изображение" at bounding box center [486, 124] width 7 height 7
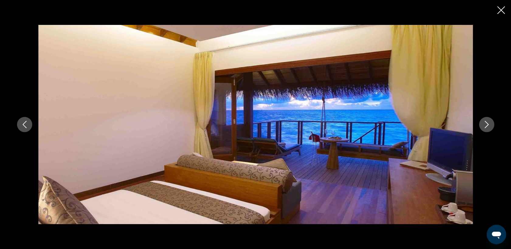
click at [488, 125] on icon "Следующее изображение" at bounding box center [486, 124] width 7 height 7
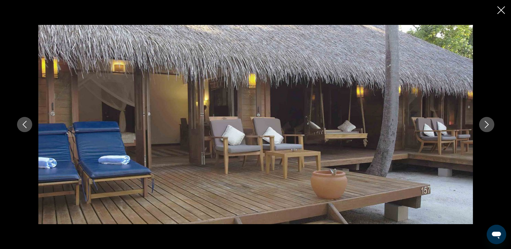
click at [488, 125] on icon "Следующее изображение" at bounding box center [486, 124] width 7 height 7
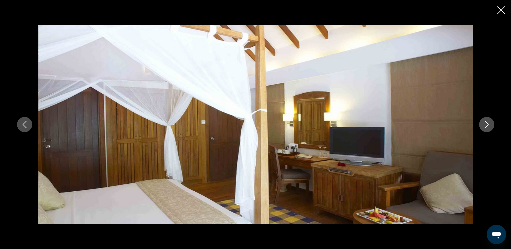
click at [488, 125] on icon "Следующее изображение" at bounding box center [486, 124] width 7 height 7
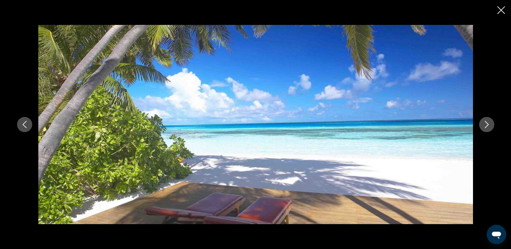
click at [488, 126] on icon "Следующее изображение" at bounding box center [486, 124] width 7 height 7
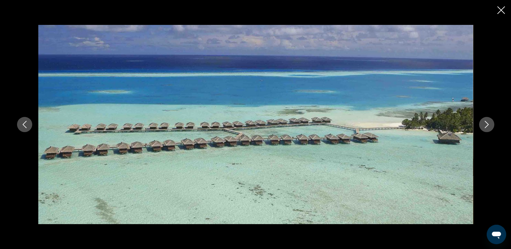
click at [488, 126] on icon "Следующее изображение" at bounding box center [486, 124] width 7 height 7
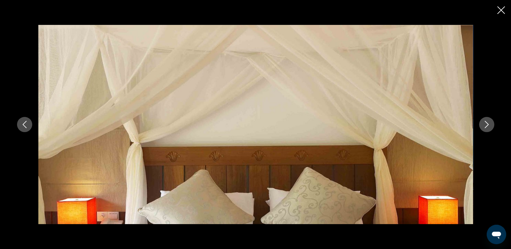
click at [488, 126] on icon "Следующее изображение" at bounding box center [486, 124] width 7 height 7
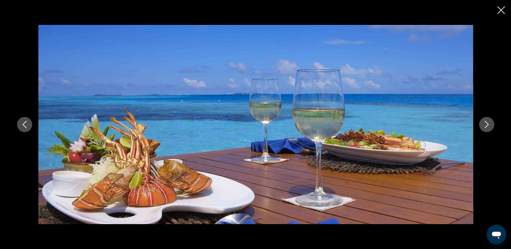
click at [488, 126] on icon "Следующее изображение" at bounding box center [486, 124] width 7 height 7
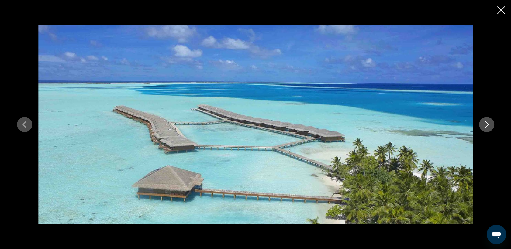
click at [488, 126] on icon "Следующее изображение" at bounding box center [486, 124] width 7 height 7
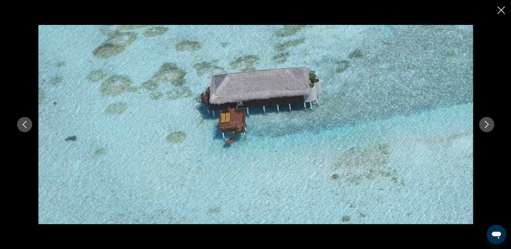
click at [487, 128] on icon "Следующее изображение" at bounding box center [486, 124] width 7 height 7
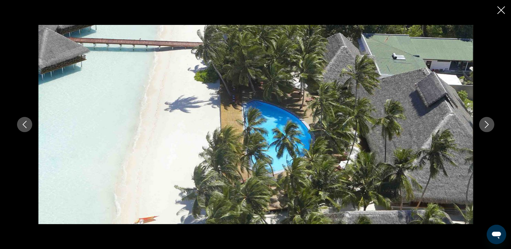
click at [485, 126] on icon "Следующее изображение" at bounding box center [486, 124] width 7 height 7
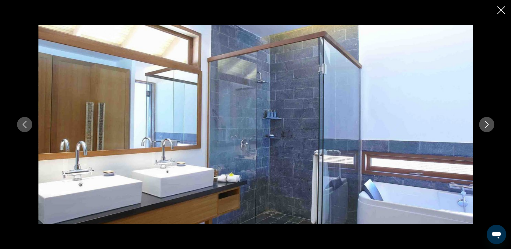
click at [486, 126] on icon "Следующее изображение" at bounding box center [486, 124] width 7 height 7
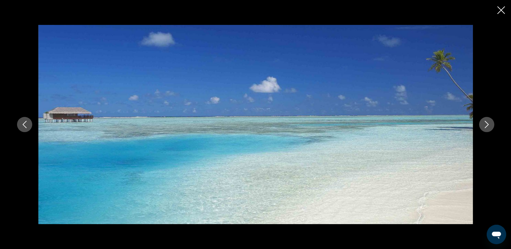
click at [488, 125] on icon "Следующее изображение" at bounding box center [486, 124] width 7 height 7
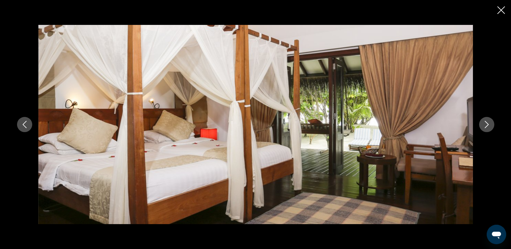
click at [488, 125] on icon "Следующее изображение" at bounding box center [486, 124] width 7 height 7
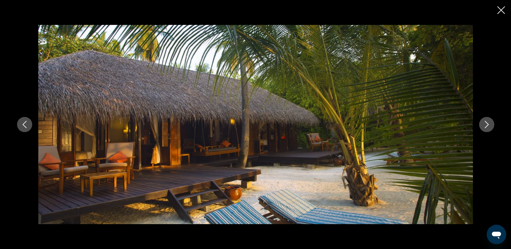
click at [487, 127] on icon "Следующее изображение" at bounding box center [486, 124] width 7 height 7
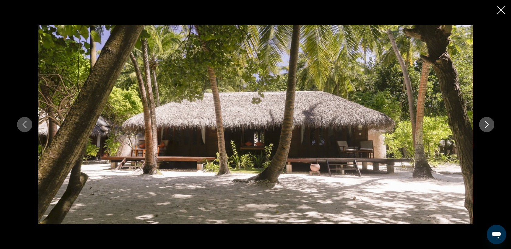
click at [487, 127] on icon "Следующее изображение" at bounding box center [486, 124] width 7 height 7
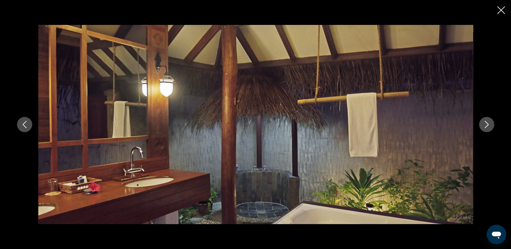
click at [487, 127] on icon "Следующее изображение" at bounding box center [486, 124] width 7 height 7
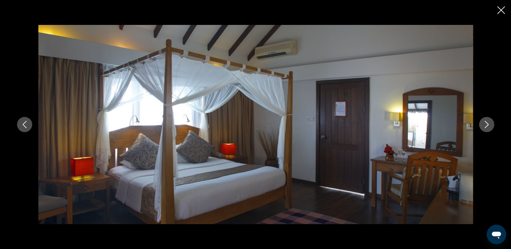
click at [487, 127] on icon "Следующее изображение" at bounding box center [486, 124] width 7 height 7
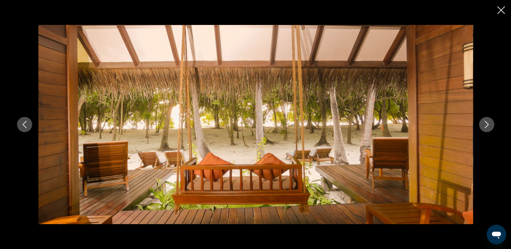
click at [487, 127] on icon "Следующее изображение" at bounding box center [486, 124] width 7 height 7
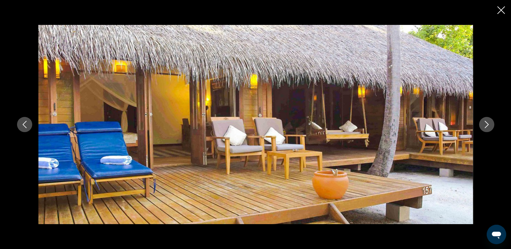
click at [487, 127] on icon "Следующее изображение" at bounding box center [486, 124] width 7 height 7
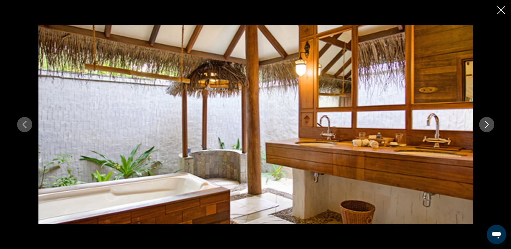
click at [487, 127] on icon "Следующее изображение" at bounding box center [486, 124] width 7 height 7
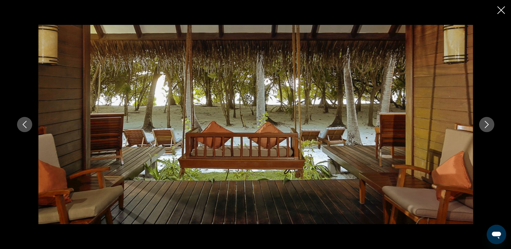
click at [487, 127] on icon "Следующее изображение" at bounding box center [486, 124] width 7 height 7
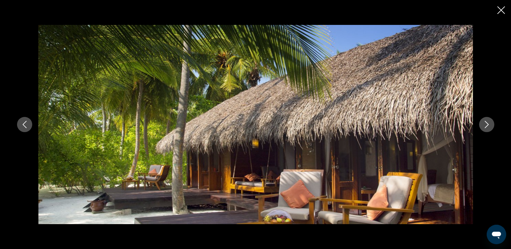
click at [487, 127] on icon "Следующее изображение" at bounding box center [486, 124] width 7 height 7
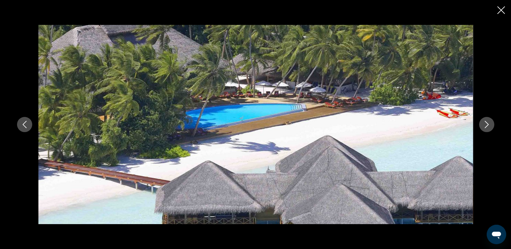
click at [487, 127] on icon "Следующее изображение" at bounding box center [486, 124] width 7 height 7
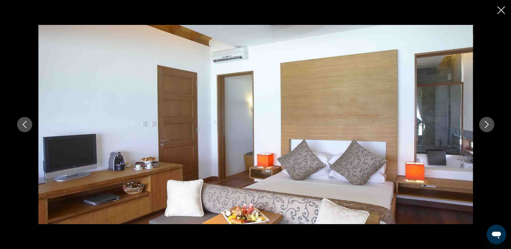
click at [487, 127] on icon "Следующее изображение" at bounding box center [486, 124] width 7 height 7
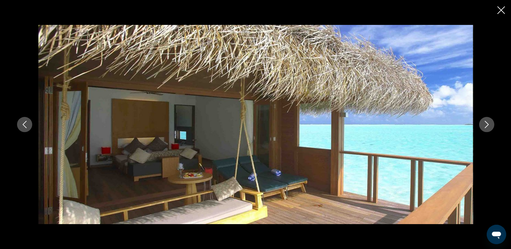
click at [501, 9] on icon "Закрыть слайд-шоу" at bounding box center [501, 10] width 8 height 8
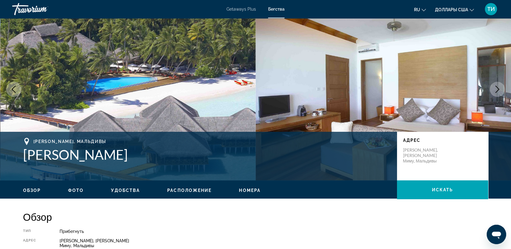
scroll to position [0, 0]
